Goal: Information Seeking & Learning: Understand process/instructions

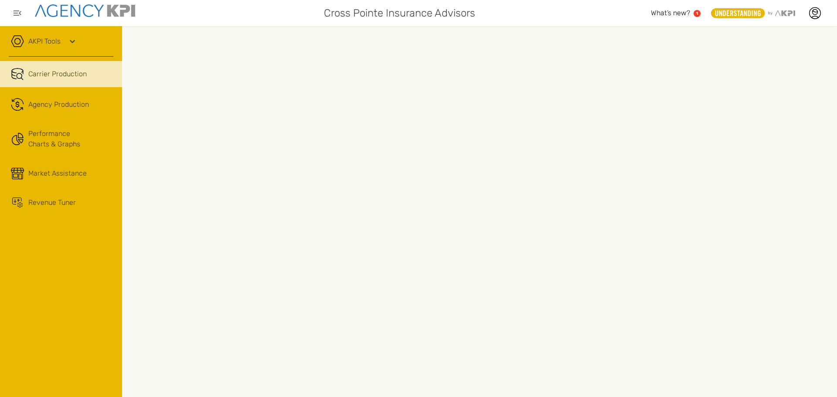
click at [69, 41] on icon at bounding box center [72, 41] width 10 height 10
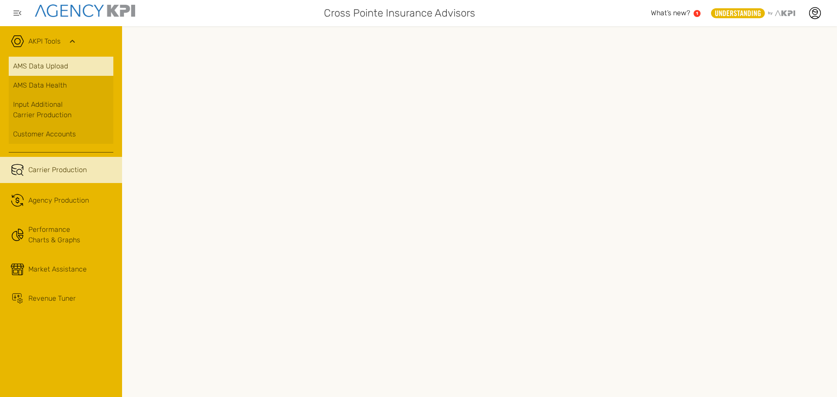
click at [56, 65] on link "AMS Data Upload" at bounding box center [61, 66] width 105 height 19
